Goal: Task Accomplishment & Management: Use online tool/utility

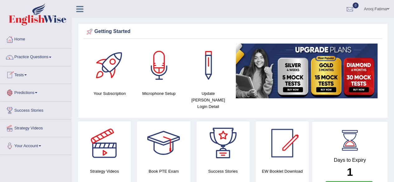
click at [27, 74] on span at bounding box center [25, 74] width 2 height 1
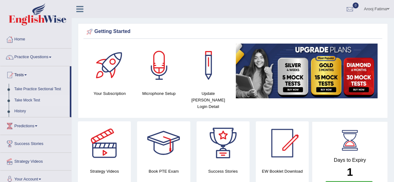
click at [22, 98] on link "Take Mock Test" at bounding box center [41, 100] width 58 height 11
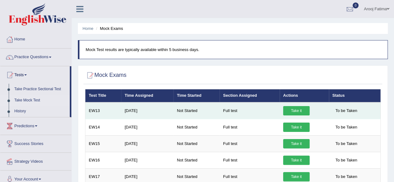
click at [295, 110] on link "Take it" at bounding box center [296, 110] width 26 height 9
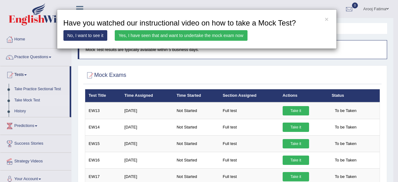
click at [195, 32] on link "Yes, I have seen that and want to undertake the mock exam now" at bounding box center [181, 35] width 133 height 11
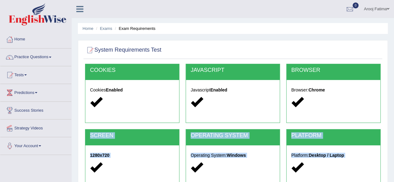
drag, startPoint x: 332, startPoint y: 112, endPoint x: 395, endPoint y: 76, distance: 72.7
click at [393, 76] on html "Toggle navigation Home Practice Questions Speaking Practice Read Aloud Repeat S…" at bounding box center [197, 91] width 394 height 182
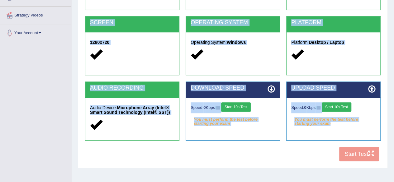
scroll to position [124, 0]
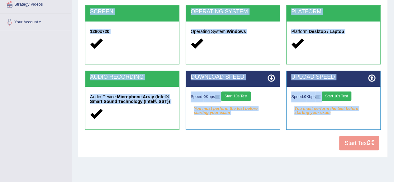
click at [241, 98] on button "Start 10s Test" at bounding box center [236, 95] width 30 height 9
click at [255, 144] on div "COOKIES Cookies Enabled JAVASCRIPT Javascript Enabled BROWSER Browser: Chrome S…" at bounding box center [232, 47] width 298 height 214
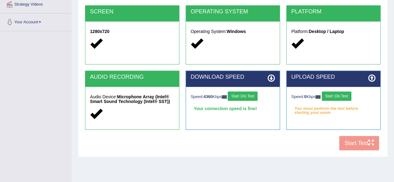
click at [342, 95] on button "Start 10s Test" at bounding box center [336, 95] width 30 height 9
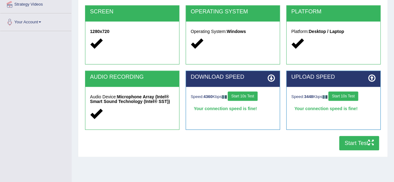
click at [362, 148] on button "Start Test" at bounding box center [359, 143] width 40 height 14
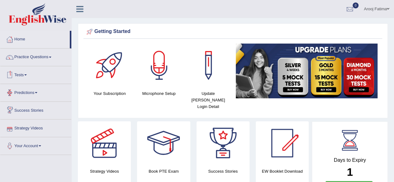
click at [27, 71] on link "Tests" at bounding box center [35, 74] width 71 height 16
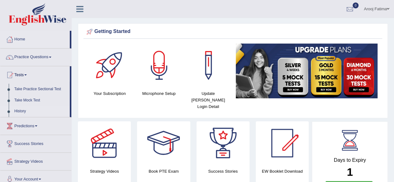
click at [22, 110] on link "History" at bounding box center [41, 111] width 58 height 11
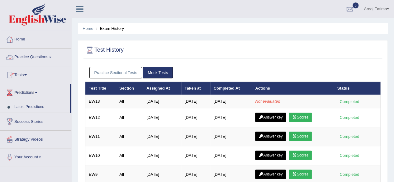
click at [20, 77] on link "Tests" at bounding box center [35, 74] width 71 height 16
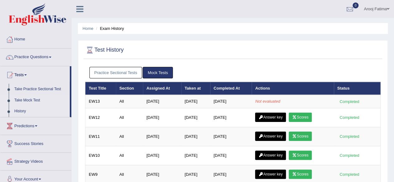
click at [26, 99] on link "Take Mock Test" at bounding box center [41, 100] width 58 height 11
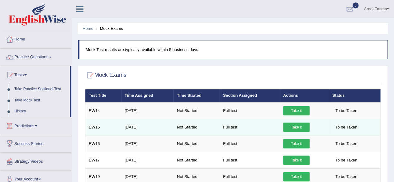
click at [297, 126] on link "Take it" at bounding box center [296, 127] width 26 height 9
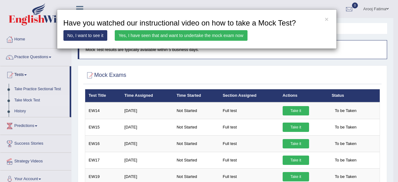
click at [203, 33] on link "Yes, I have seen that and want to undertake the mock exam now" at bounding box center [181, 35] width 133 height 11
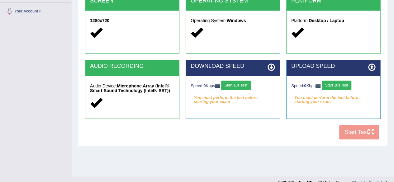
scroll to position [144, 0]
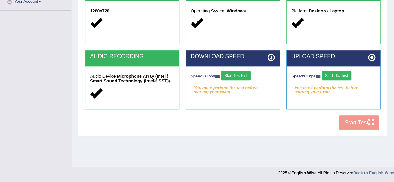
click at [240, 71] on button "Start 10s Test" at bounding box center [236, 75] width 30 height 9
click at [336, 75] on button "Start 10s Test" at bounding box center [336, 75] width 30 height 9
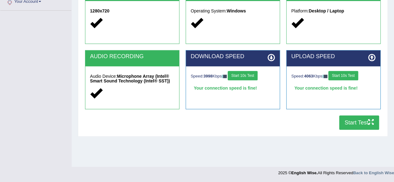
click at [354, 121] on button "Start Test" at bounding box center [359, 122] width 40 height 14
click at [248, 75] on button "Start 10s Test" at bounding box center [242, 75] width 30 height 9
click at [349, 76] on button "Start 10s Test" at bounding box center [343, 75] width 30 height 9
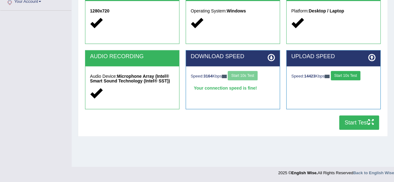
click at [361, 122] on button "Start Test" at bounding box center [359, 122] width 40 height 14
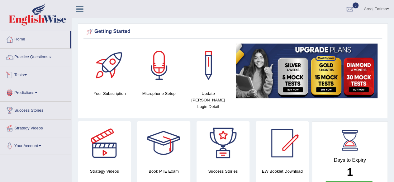
click at [27, 74] on span at bounding box center [25, 74] width 2 height 1
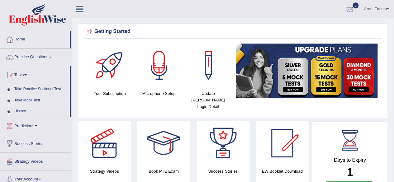
click at [27, 99] on link "Take Mock Test" at bounding box center [41, 100] width 58 height 11
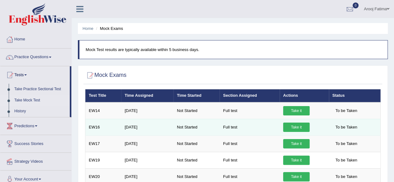
click at [298, 126] on link "Take it" at bounding box center [296, 127] width 26 height 9
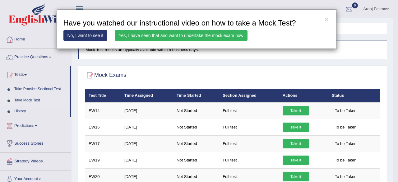
click at [211, 34] on link "Yes, I have seen that and want to undertake the mock exam now" at bounding box center [181, 35] width 133 height 11
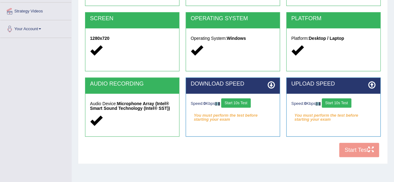
scroll to position [136, 0]
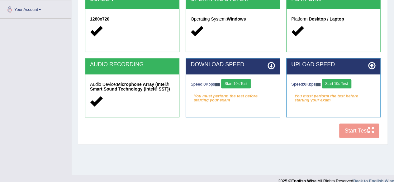
click at [233, 85] on button "Start 10s Test" at bounding box center [236, 83] width 30 height 9
click at [341, 85] on button "Start 10s Test" at bounding box center [336, 83] width 30 height 9
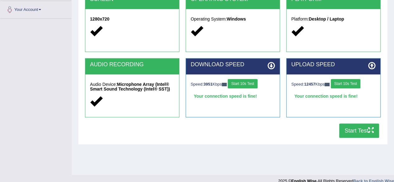
click at [359, 130] on button "Start Test" at bounding box center [359, 131] width 40 height 14
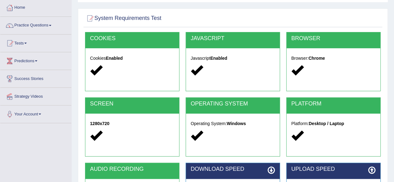
scroll to position [0, 0]
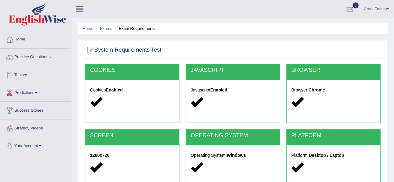
click at [24, 73] on link "Tests" at bounding box center [35, 74] width 71 height 16
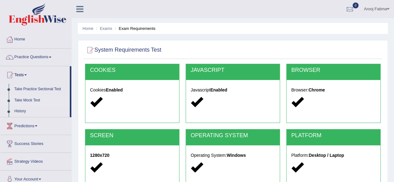
click at [26, 99] on link "Take Mock Test" at bounding box center [41, 100] width 58 height 11
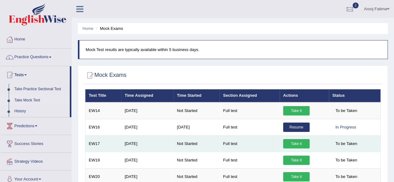
click at [296, 141] on link "Take it" at bounding box center [296, 143] width 26 height 9
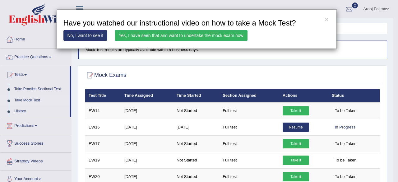
click at [199, 38] on link "Yes, I have seen that and want to undertake the mock exam now" at bounding box center [181, 35] width 133 height 11
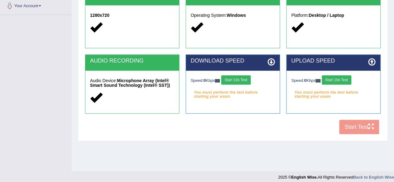
scroll to position [144, 0]
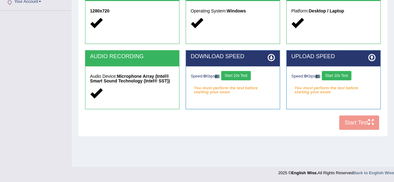
click at [247, 75] on button "Start 10s Test" at bounding box center [236, 75] width 30 height 9
click at [339, 74] on button "Start 10s Test" at bounding box center [336, 75] width 30 height 9
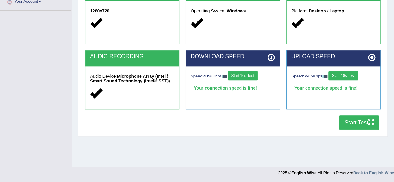
click at [357, 123] on button "Start Test" at bounding box center [359, 122] width 40 height 14
